Goal: Task Accomplishment & Management: Manage account settings

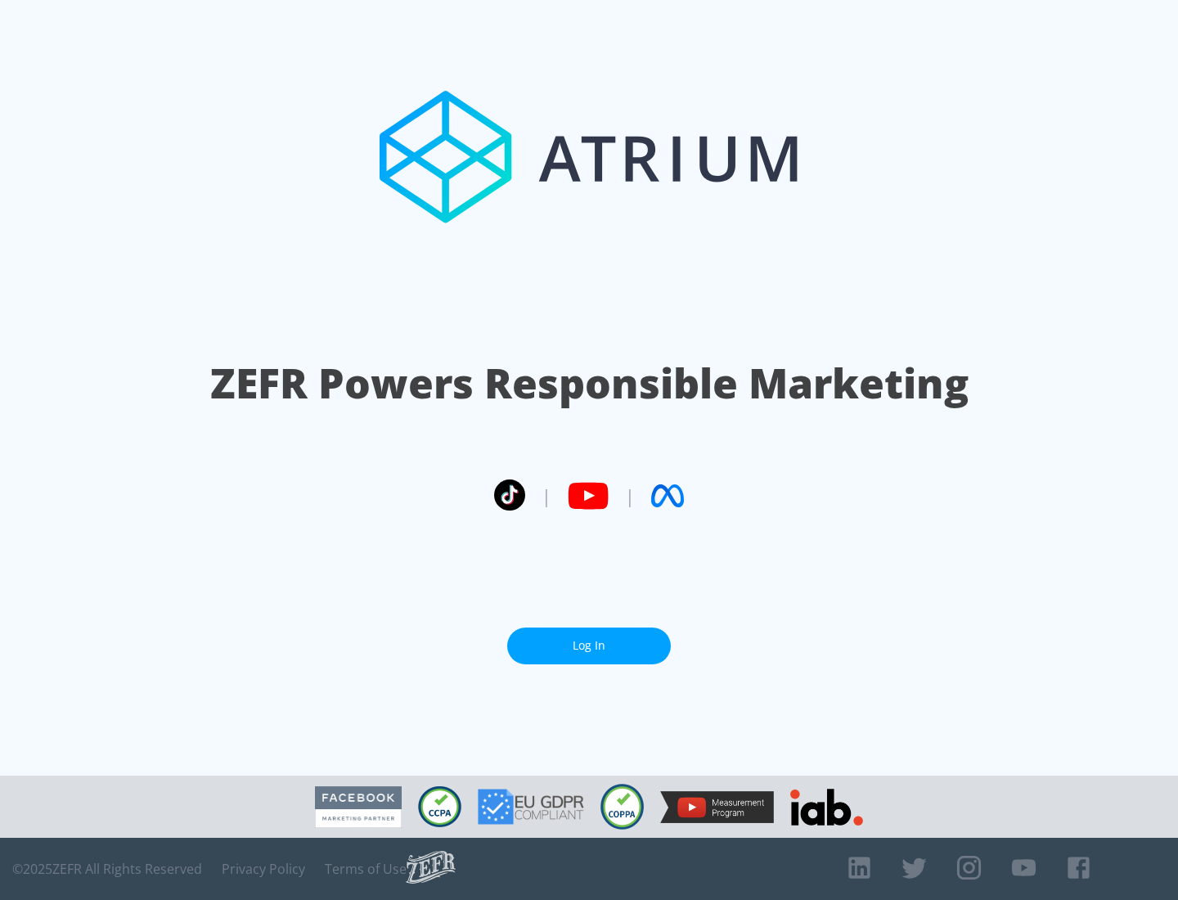
click at [589, 646] on link "Log In" at bounding box center [589, 646] width 164 height 37
